Goal: Task Accomplishment & Management: Complete application form

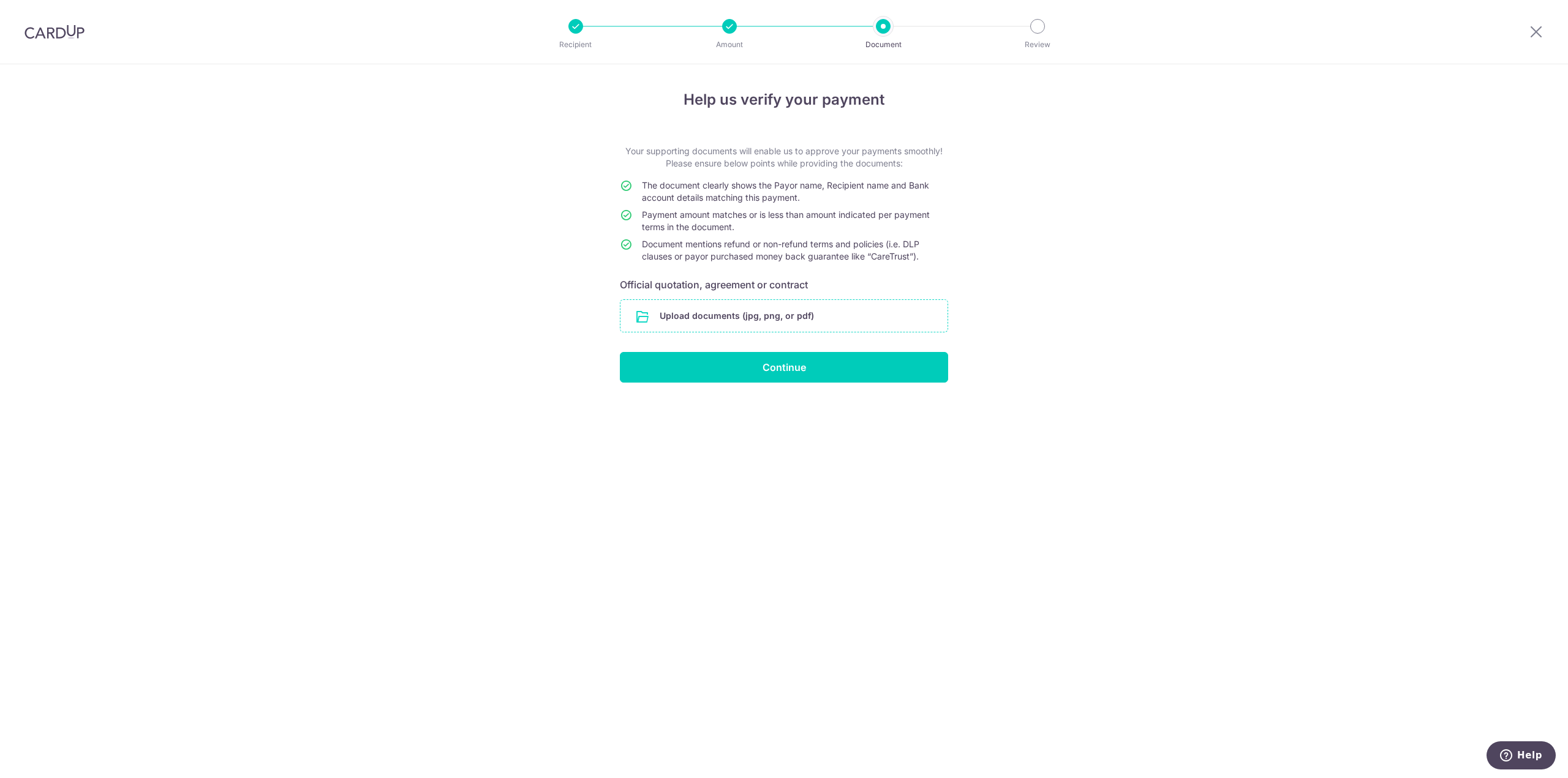
click at [758, 318] on input "file" at bounding box center [784, 316] width 327 height 32
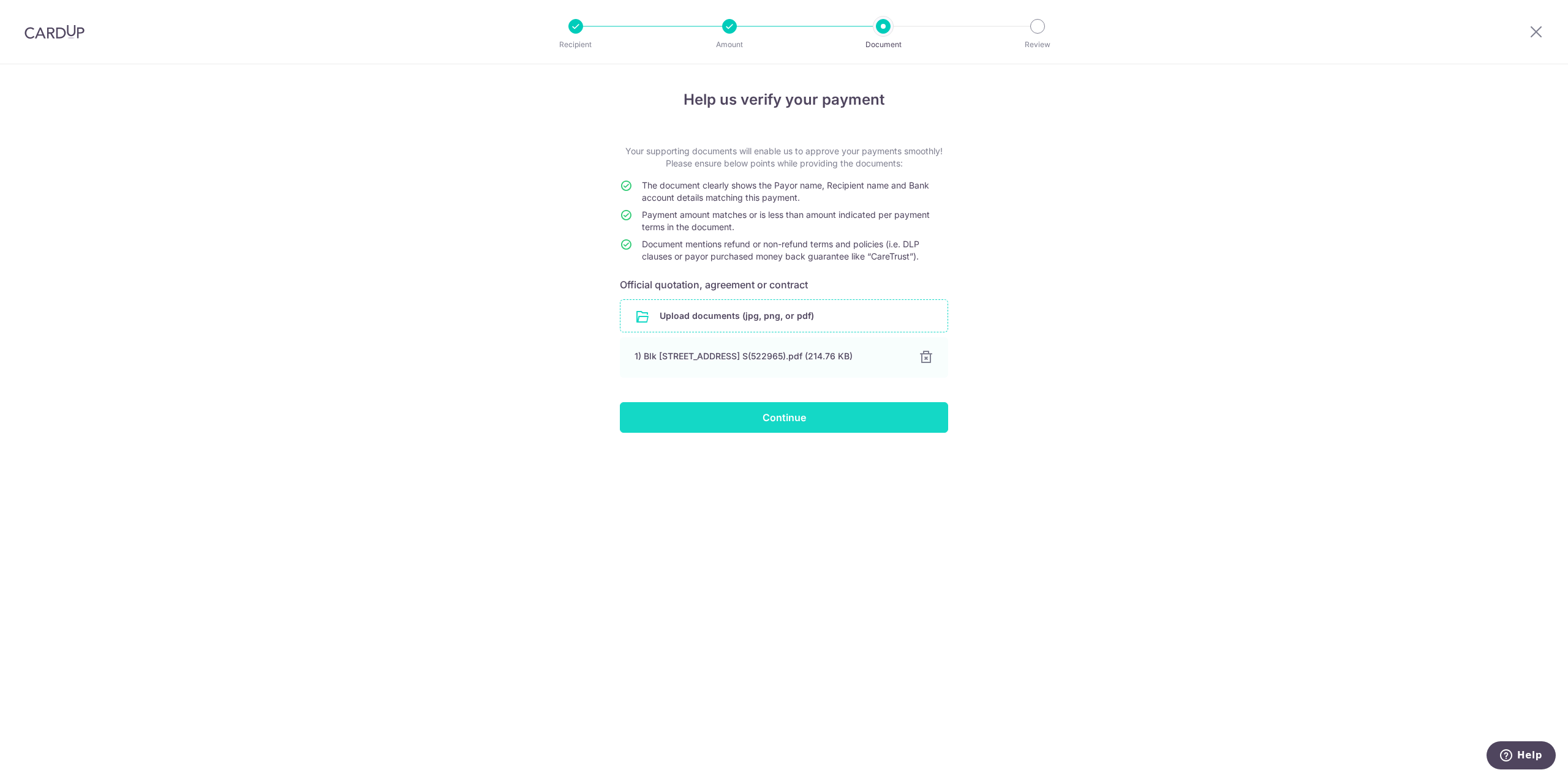
click at [858, 421] on input "Continue" at bounding box center [784, 417] width 329 height 30
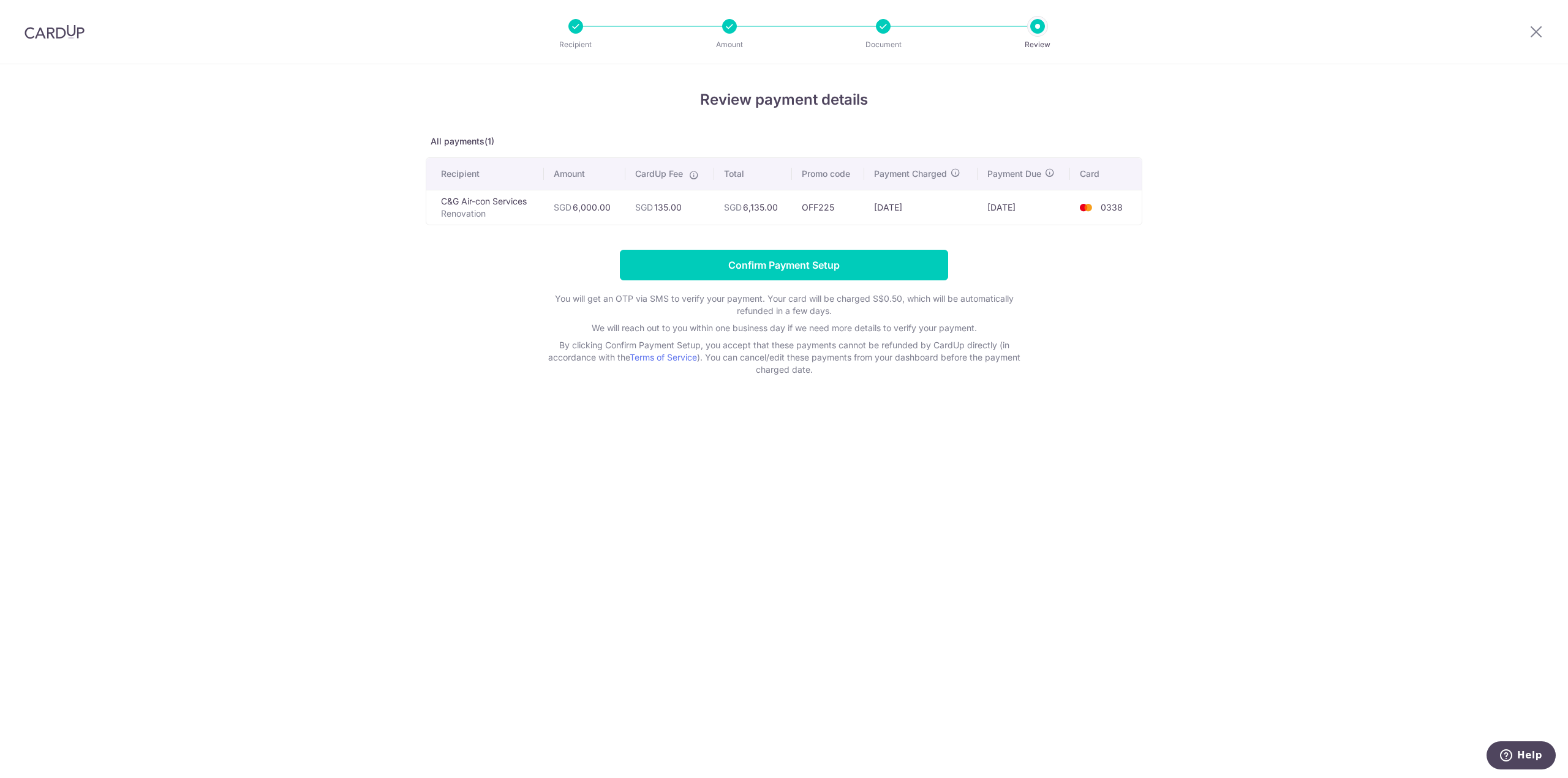
click at [487, 204] on td "C&G Air-con Services Renovation" at bounding box center [485, 207] width 117 height 35
click at [801, 271] on input "Confirm Payment Setup" at bounding box center [784, 265] width 329 height 30
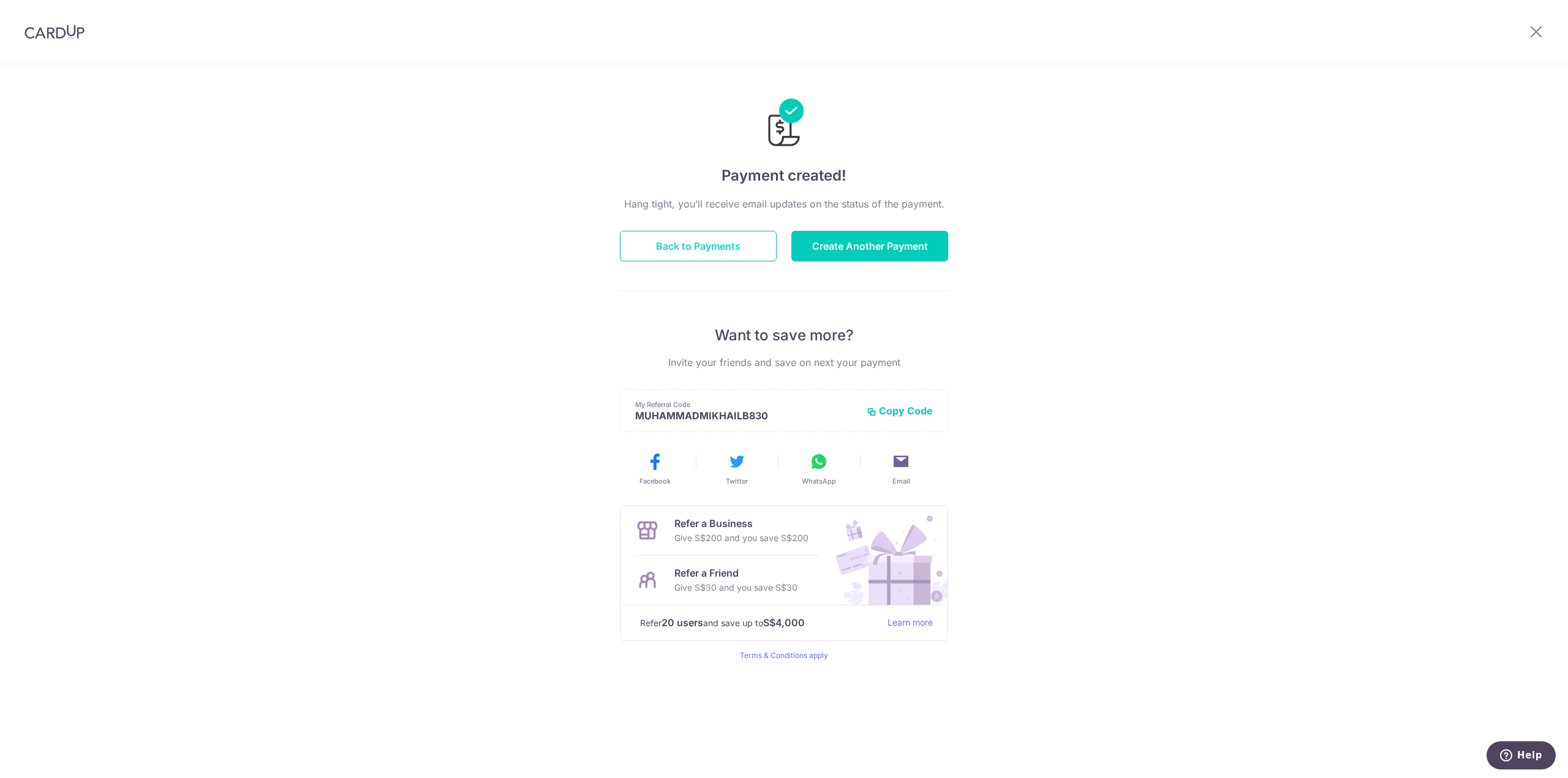
click at [715, 240] on button "Back to Payments" at bounding box center [699, 246] width 157 height 30
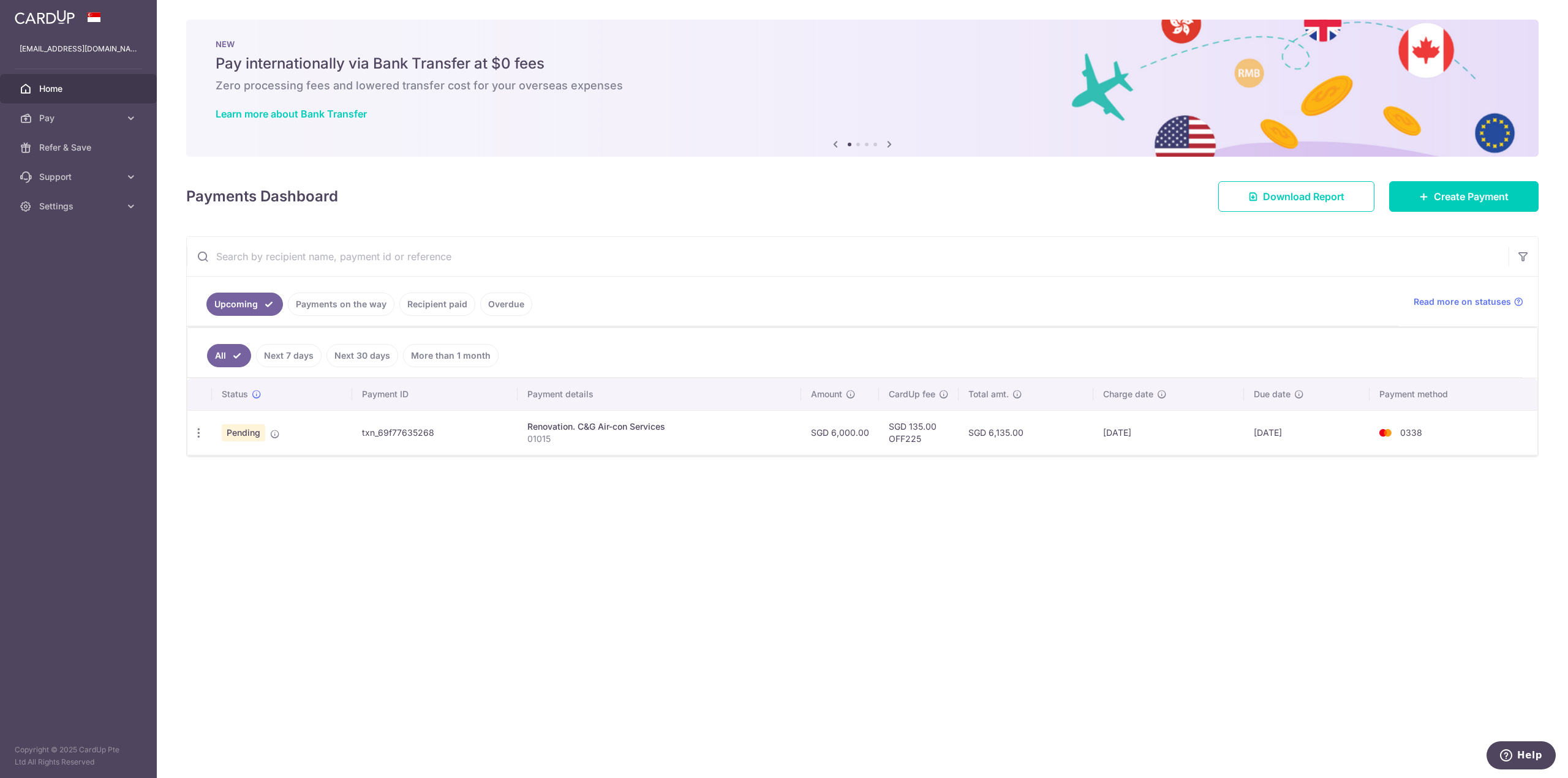
click at [408, 432] on td "txn_69f77635268" at bounding box center [435, 433] width 166 height 45
drag, startPoint x: 633, startPoint y: 418, endPoint x: 631, endPoint y: 424, distance: 6.3
click at [631, 424] on div "Renovation. C&G Air-con Services" at bounding box center [659, 427] width 264 height 13
click at [630, 425] on div "Renovation. C&G Air-con Services" at bounding box center [659, 427] width 264 height 13
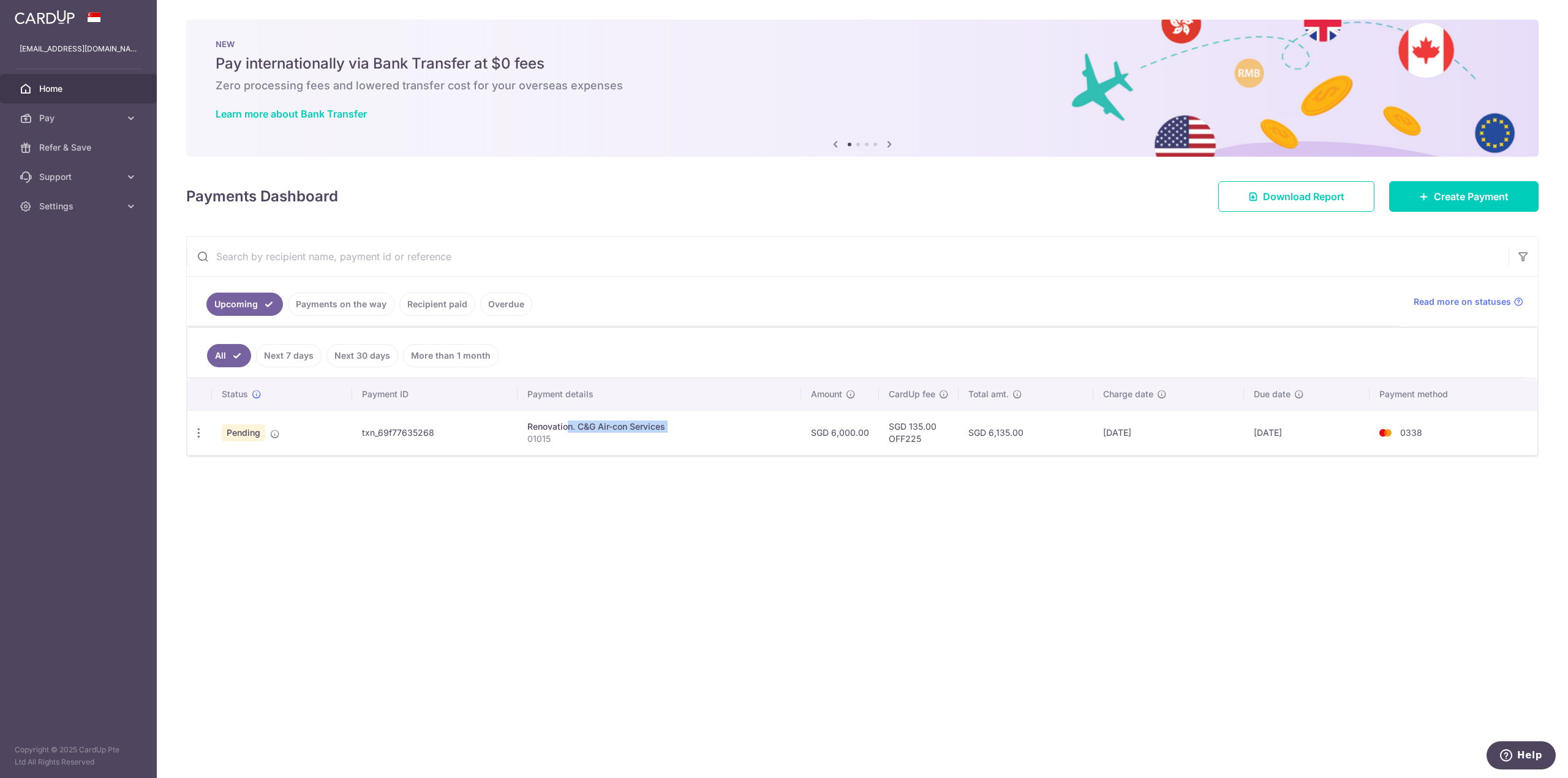
click at [630, 425] on div "Renovation. C&G Air-con Services" at bounding box center [659, 427] width 264 height 13
click at [1001, 432] on td "SGD 6,135.00" at bounding box center [1026, 433] width 135 height 45
click at [900, 427] on td "SGD 135.00 OFF225" at bounding box center [918, 433] width 80 height 45
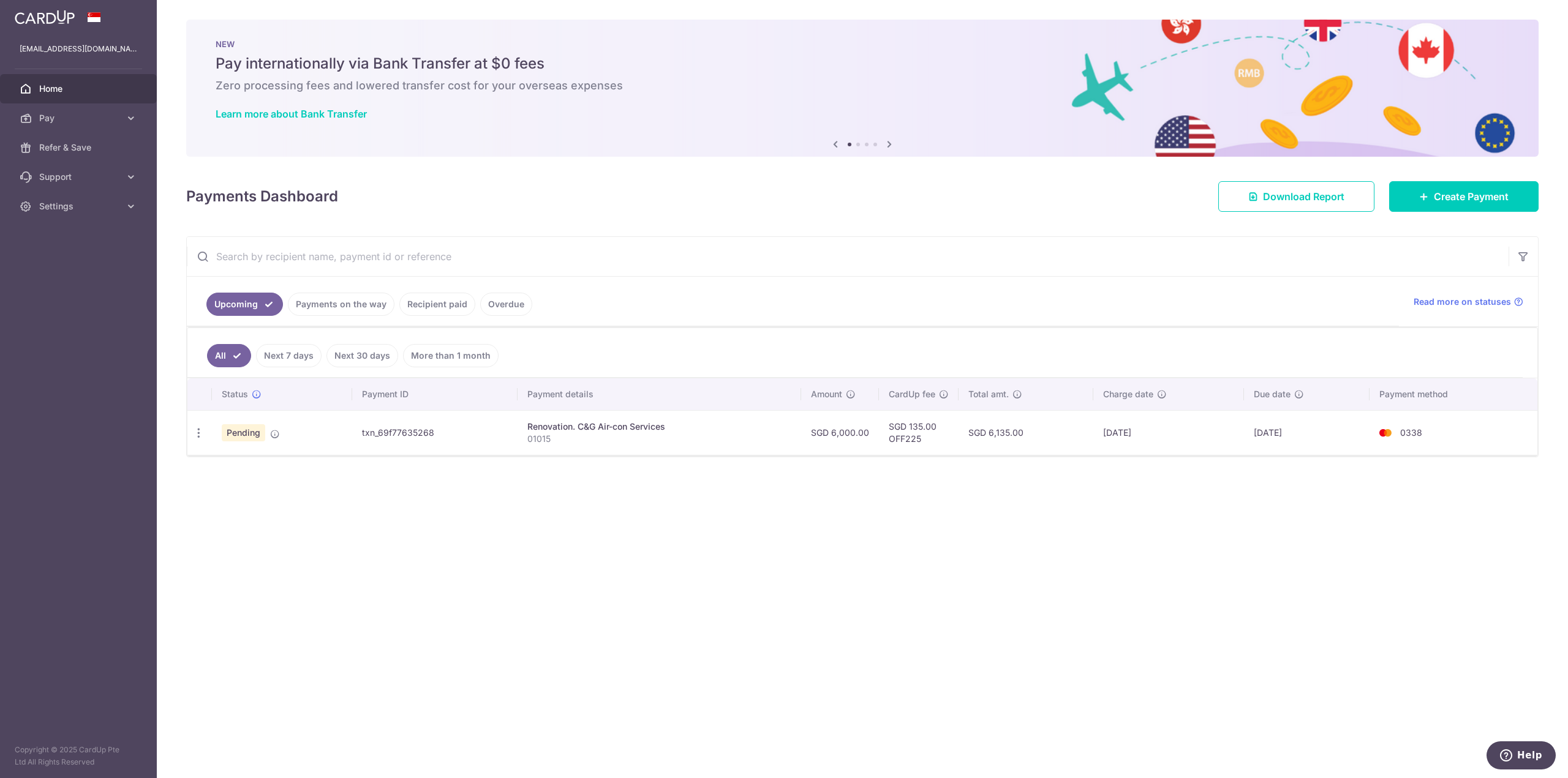
click at [900, 427] on td "SGD 135.00 OFF225" at bounding box center [918, 433] width 80 height 45
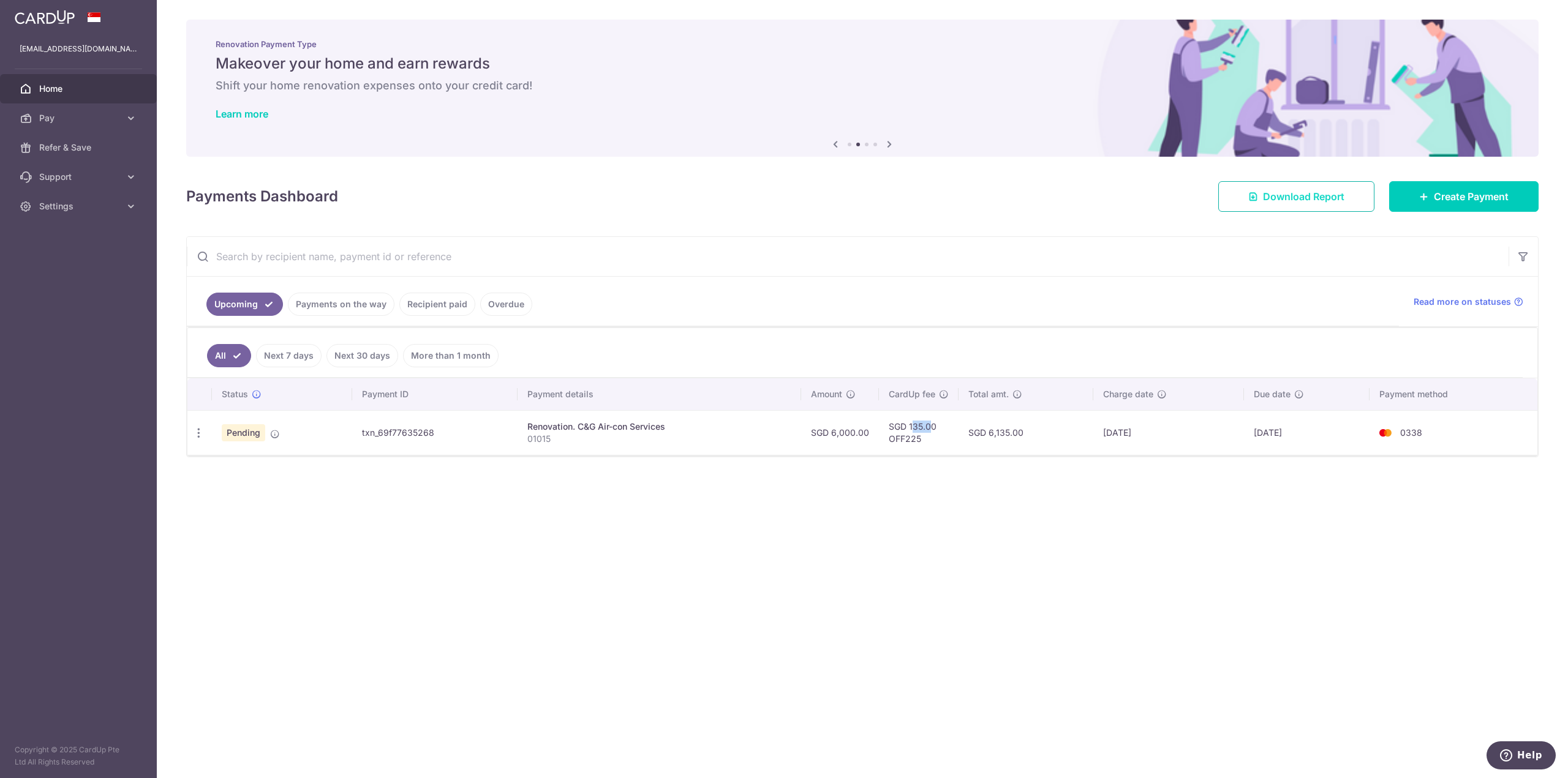
click at [1340, 199] on span "Download Report" at bounding box center [1303, 196] width 81 height 15
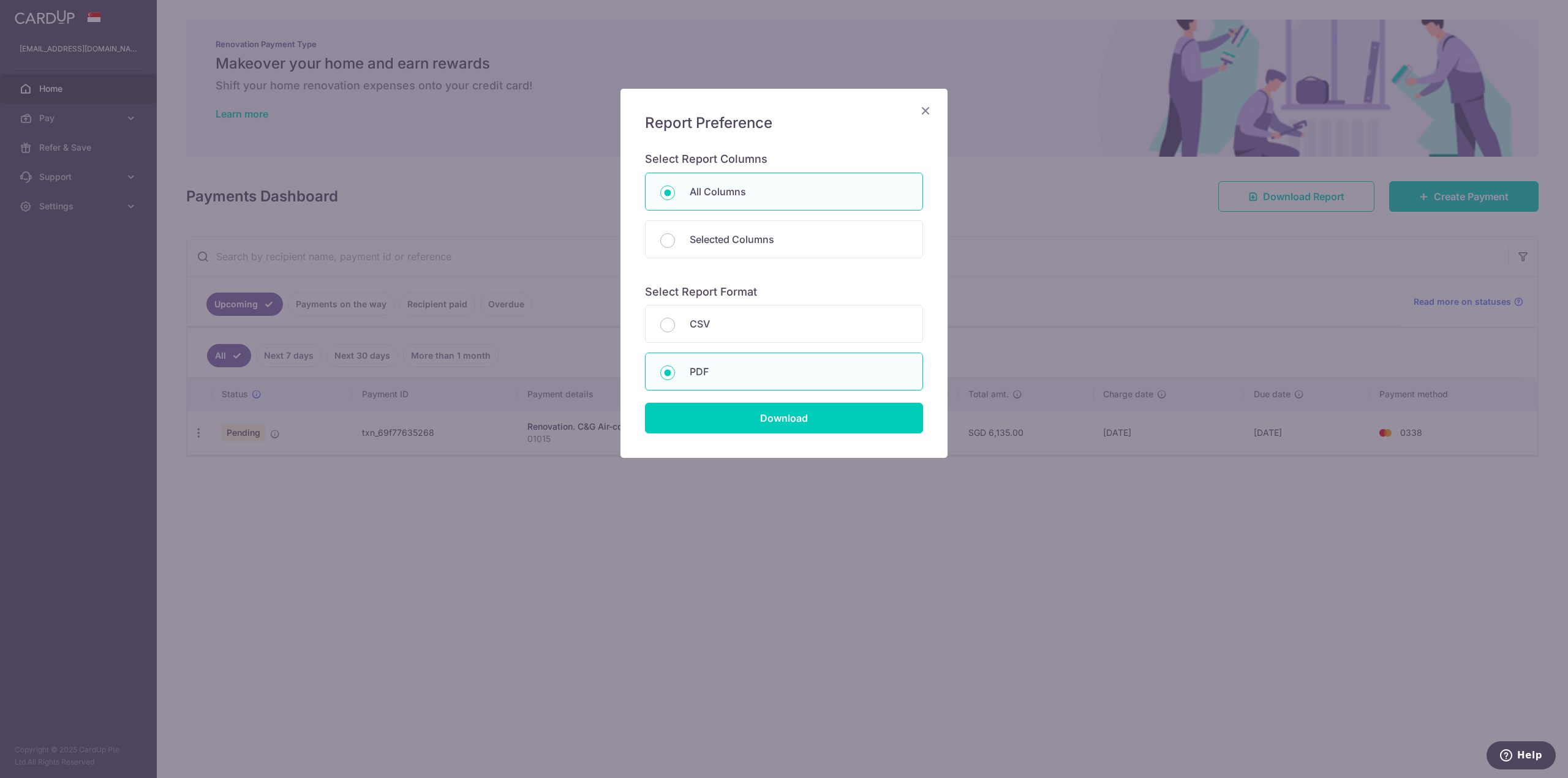
click at [912, 111] on div "Report Preference Select Report Columns All Columns Selected Columns Payment Id…" at bounding box center [784, 274] width 327 height 369
click at [916, 115] on h5 "Report Preference" at bounding box center [784, 123] width 278 height 20
click at [923, 111] on icon "Close" at bounding box center [925, 110] width 15 height 15
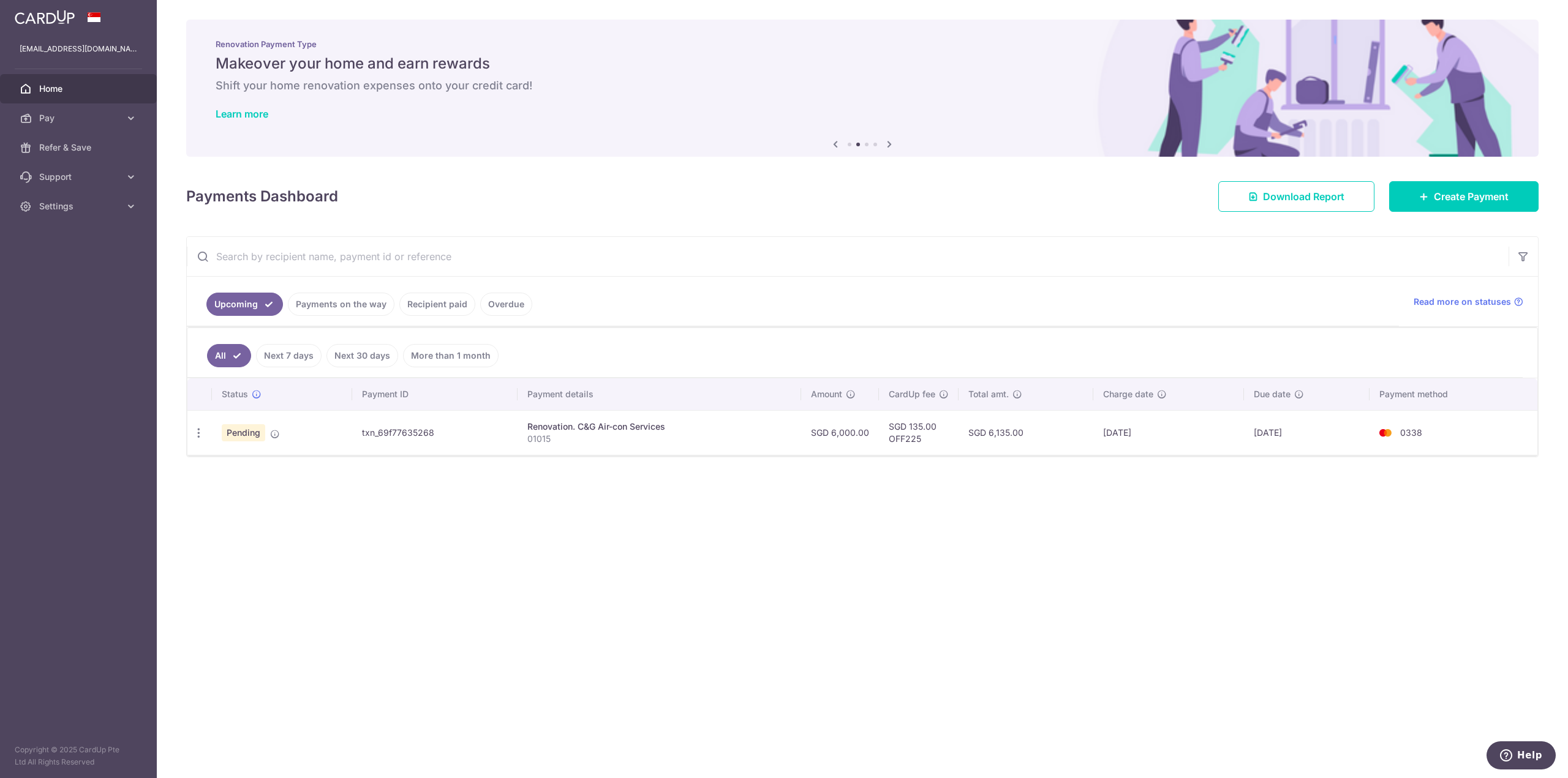
click at [329, 298] on link "Payments on the way" at bounding box center [341, 304] width 107 height 23
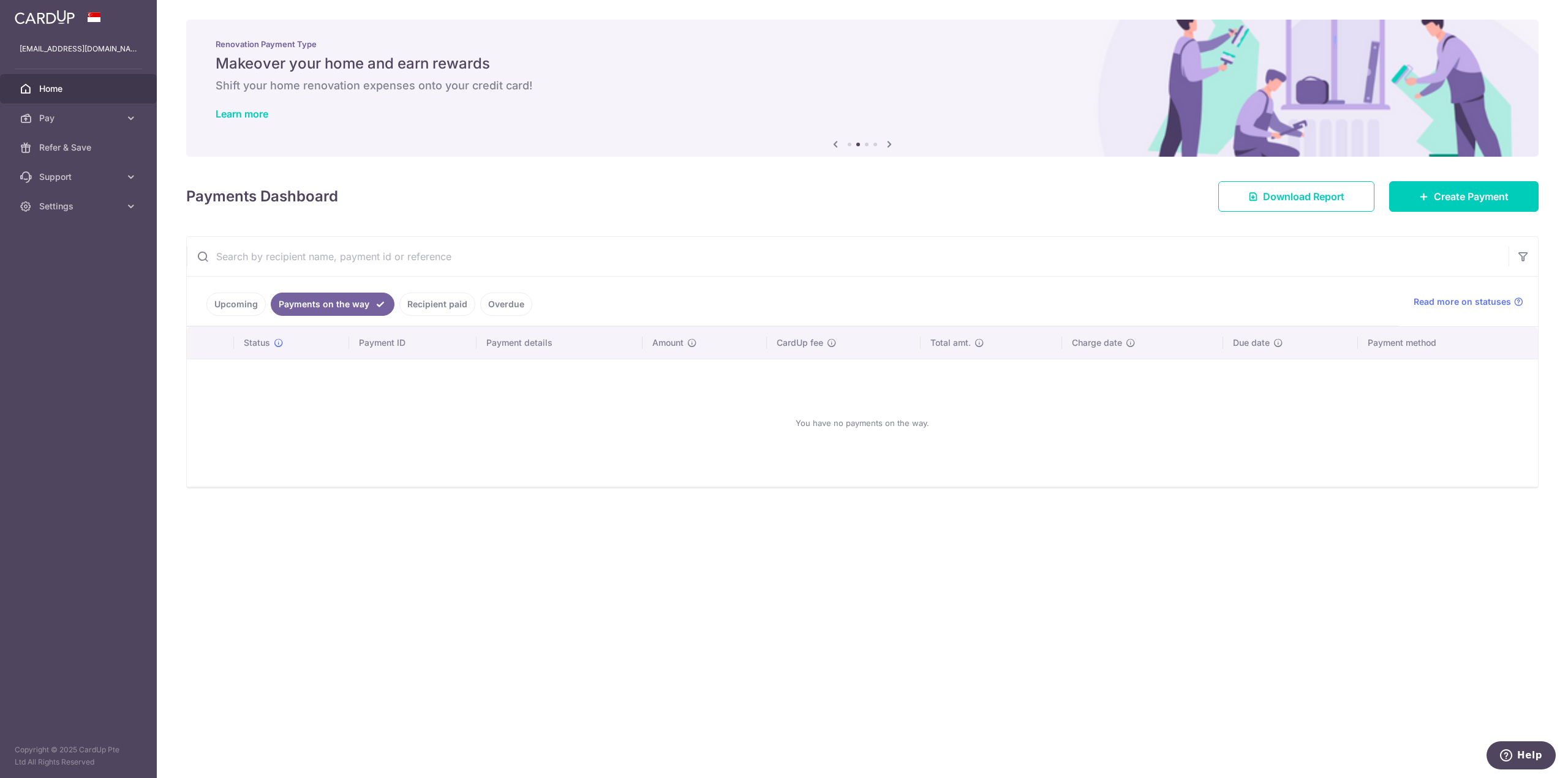
click at [240, 305] on link "Upcoming" at bounding box center [236, 304] width 59 height 23
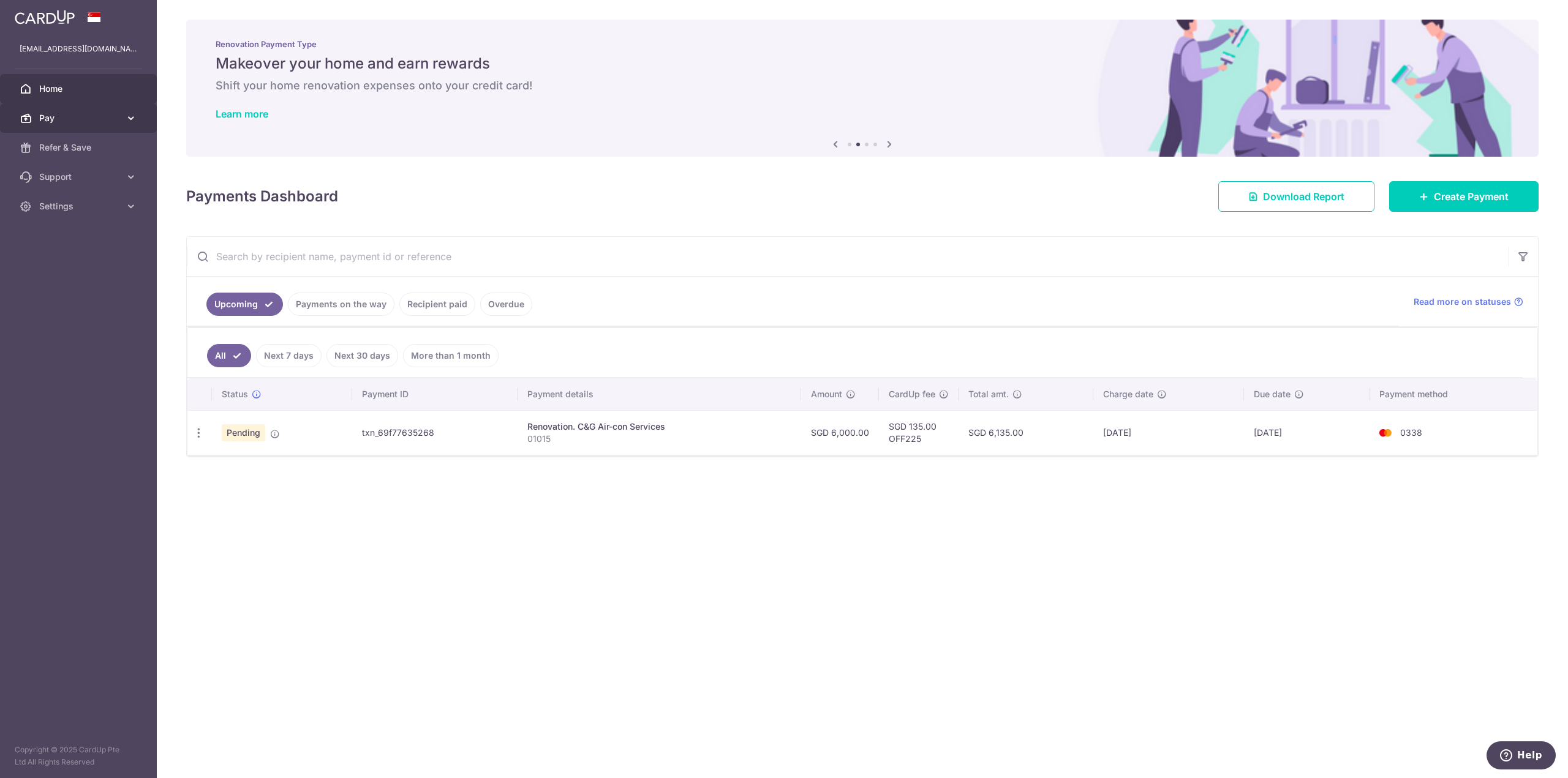
click at [125, 117] on icon at bounding box center [131, 118] width 13 height 13
click at [141, 303] on link "Settings" at bounding box center [78, 309] width 157 height 30
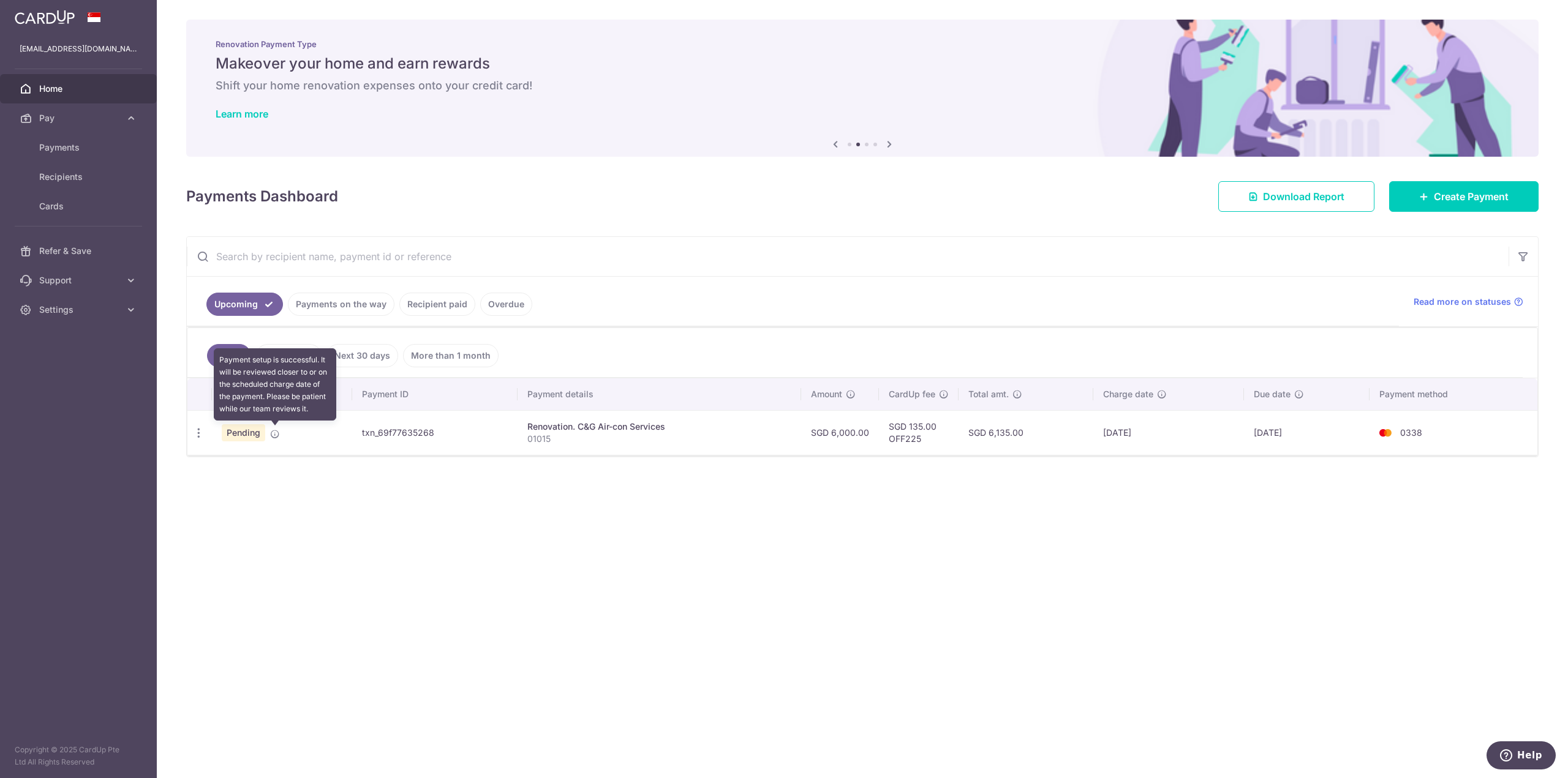
click at [275, 435] on icon at bounding box center [274, 434] width 10 height 10
